Goal: Navigation & Orientation: Find specific page/section

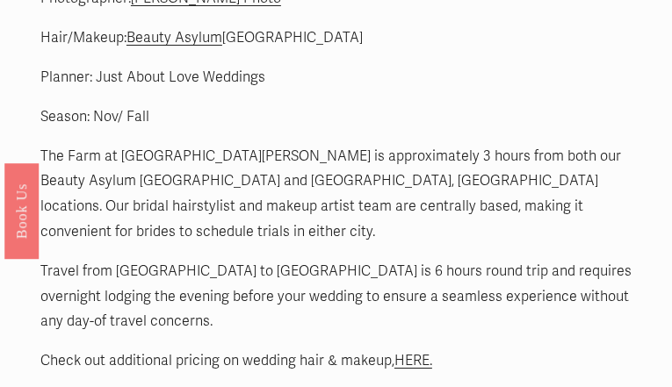
scroll to position [4004, 0]
